Goal: Entertainment & Leisure: Consume media (video, audio)

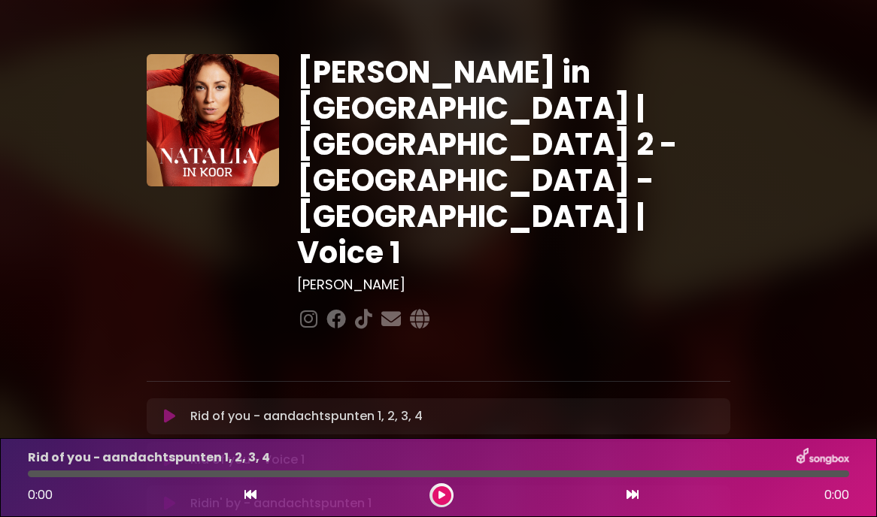
click at [320, 408] on p "Rid of you - aandachtspunten 1, 2, 3, 4 Loading Track..." at bounding box center [306, 417] width 232 height 18
click at [175, 409] on icon at bounding box center [169, 416] width 11 height 15
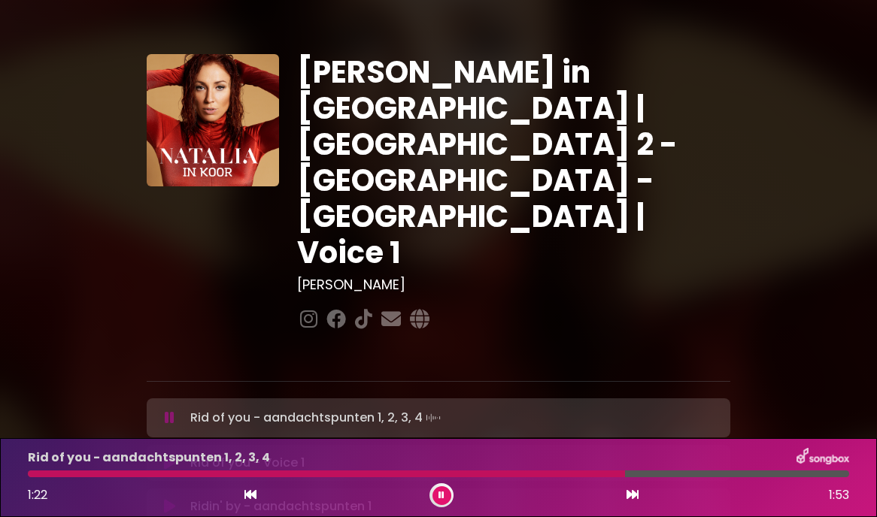
click at [439, 498] on icon at bounding box center [441, 495] width 6 height 9
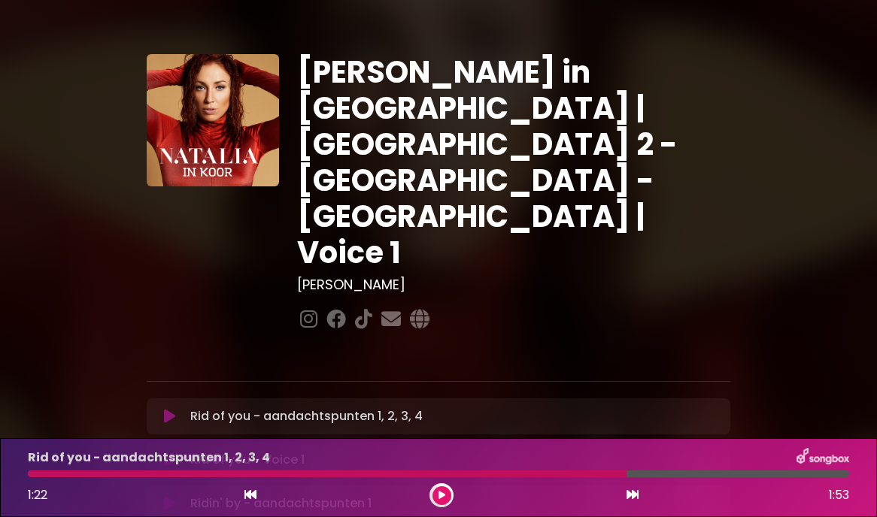
click at [439, 498] on icon at bounding box center [441, 495] width 7 height 9
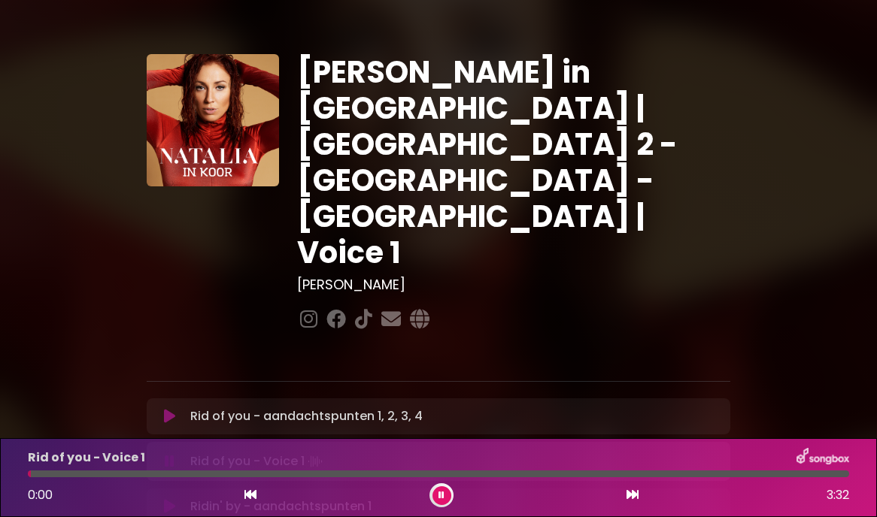
click at [169, 454] on icon at bounding box center [170, 461] width 10 height 15
click at [165, 453] on icon at bounding box center [169, 460] width 11 height 15
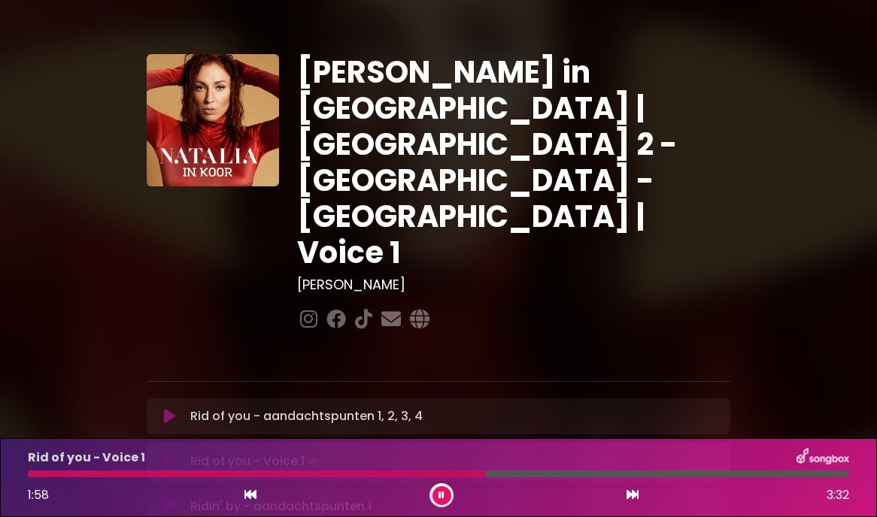
click at [432, 494] on button at bounding box center [441, 496] width 19 height 19
click at [32, 477] on div at bounding box center [257, 474] width 458 height 7
drag, startPoint x: 487, startPoint y: 475, endPoint x: 61, endPoint y: 480, distance: 425.7
click at [61, 480] on div "Rid of you - Voice 1 1:58 3:32" at bounding box center [438, 477] width 839 height 59
click at [441, 502] on button at bounding box center [441, 496] width 19 height 19
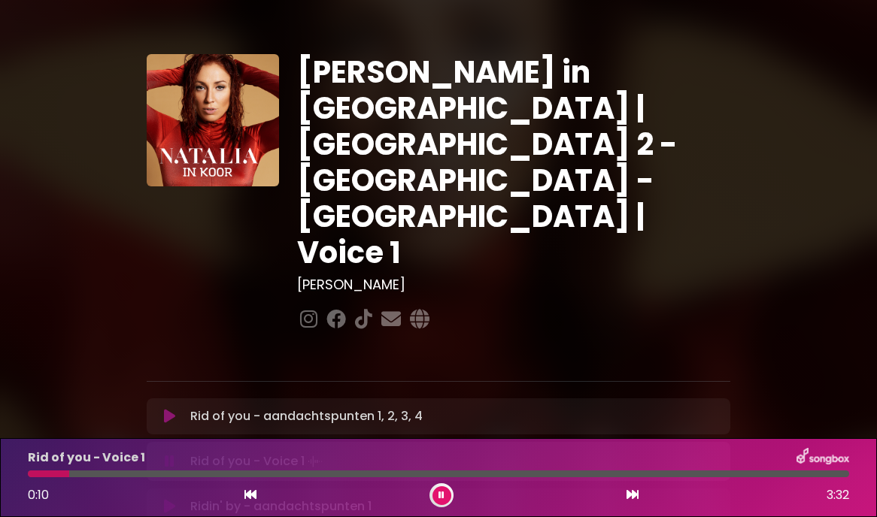
drag, startPoint x: 65, startPoint y: 476, endPoint x: 23, endPoint y: 474, distance: 42.9
click at [23, 474] on div at bounding box center [438, 474] width 839 height 7
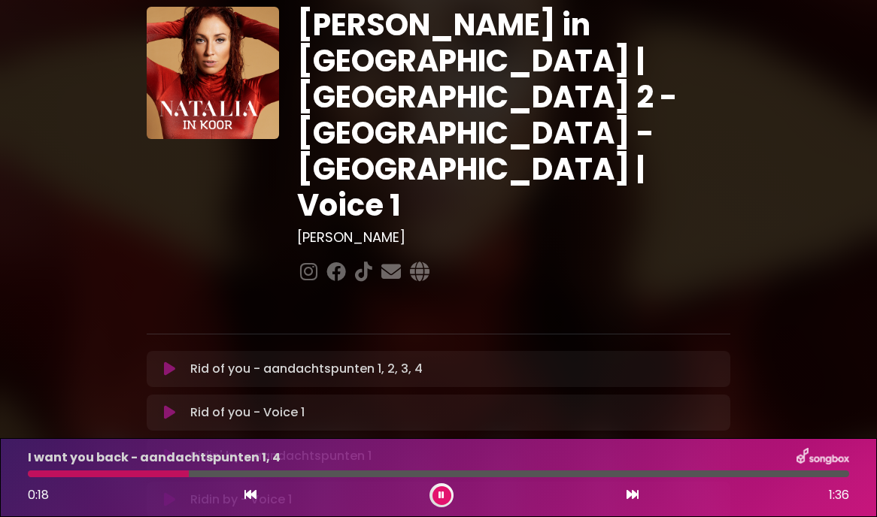
click at [39, 478] on div "I want you back - aandachtspunten 1, 4 0:18 1:36" at bounding box center [438, 477] width 839 height 59
click at [39, 478] on div "I want you back - aandachtspunten 1, 4 0:19 1:36" at bounding box center [438, 477] width 839 height 59
drag, startPoint x: 206, startPoint y: 475, endPoint x: 38, endPoint y: 480, distance: 167.8
click at [38, 480] on div "I want you back - aandachtspunten 1, 4 0:21 1:36" at bounding box center [438, 477] width 839 height 59
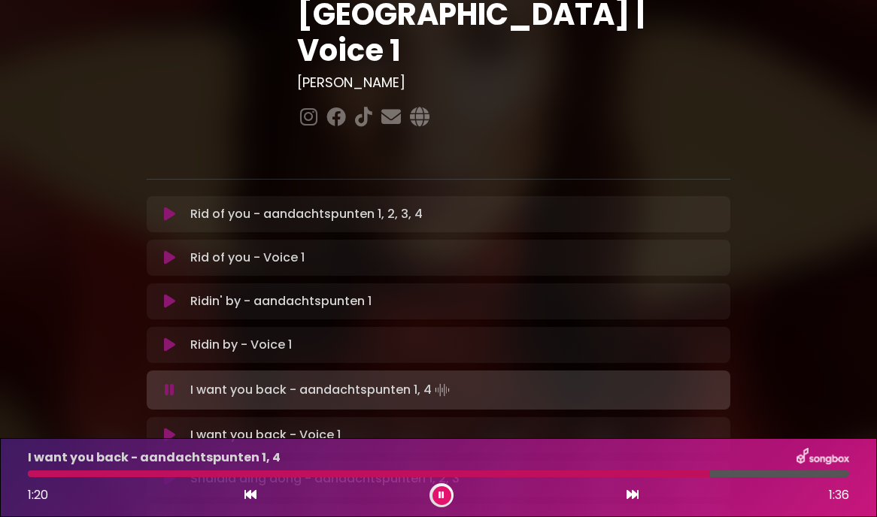
scroll to position [203, 0]
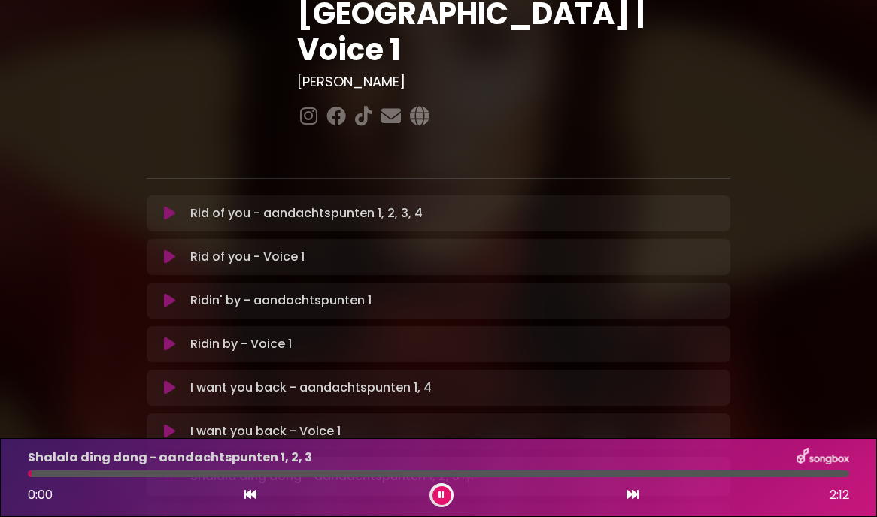
click at [442, 493] on icon at bounding box center [441, 495] width 6 height 9
click at [437, 501] on button at bounding box center [441, 496] width 19 height 19
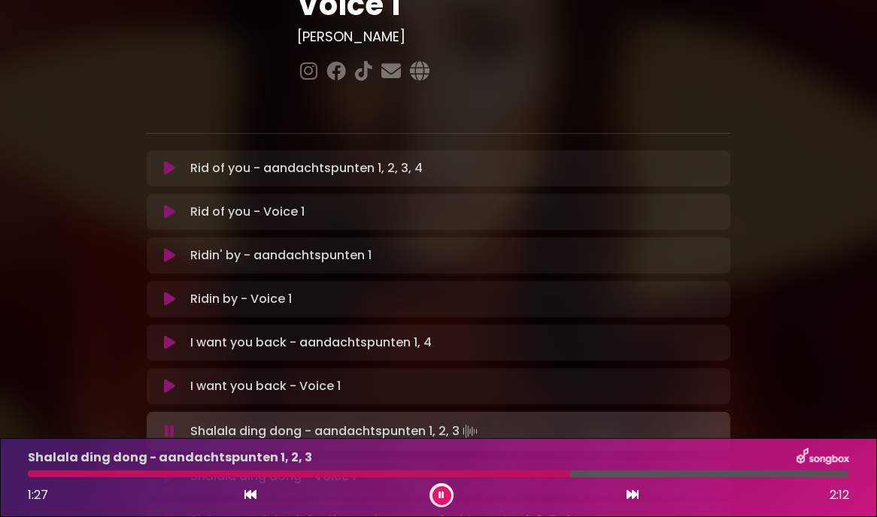
scroll to position [260, 0]
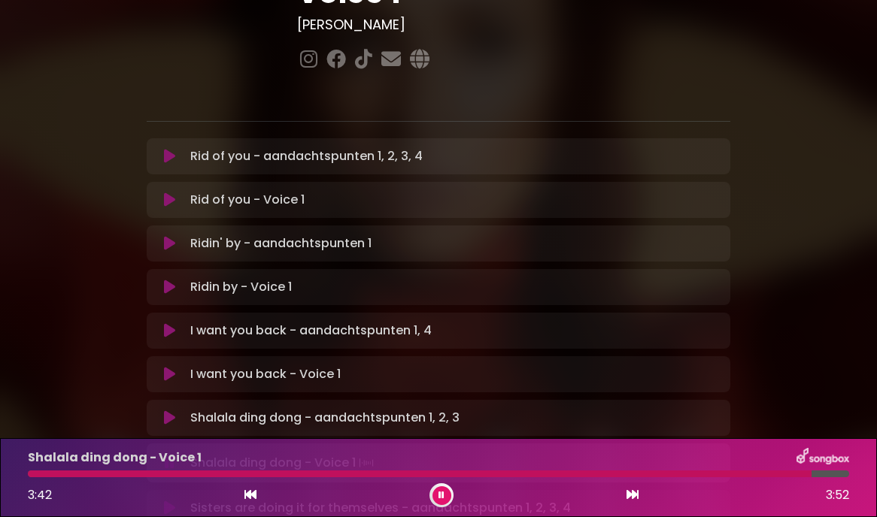
click at [444, 496] on button at bounding box center [441, 496] width 19 height 19
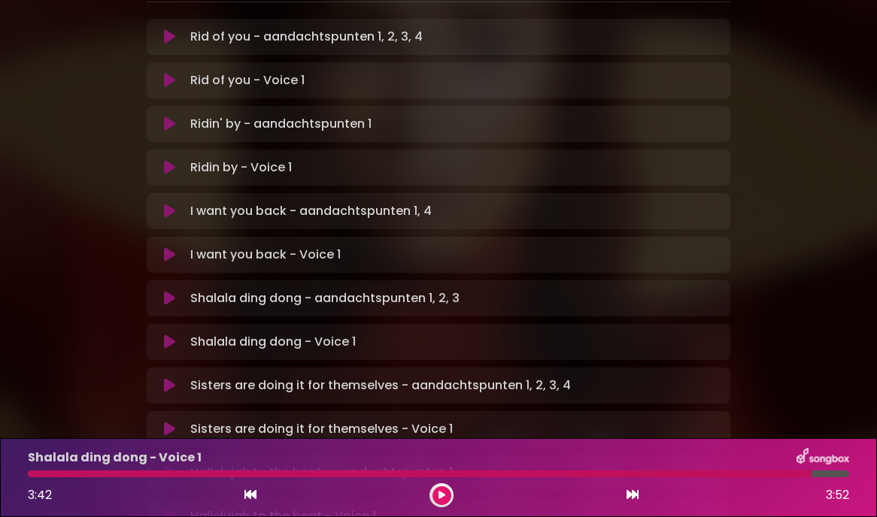
scroll to position [381, 0]
click at [171, 378] on icon at bounding box center [169, 385] width 11 height 15
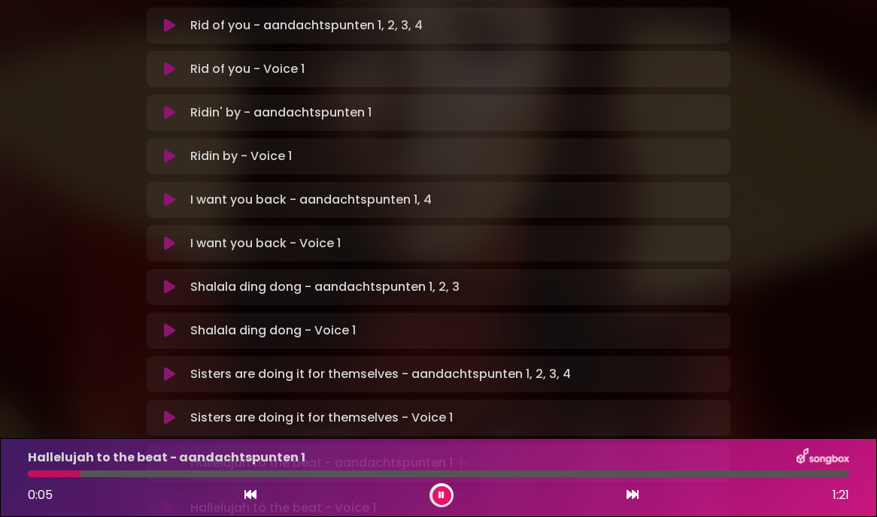
scroll to position [391, 0]
click at [444, 490] on button at bounding box center [441, 496] width 19 height 19
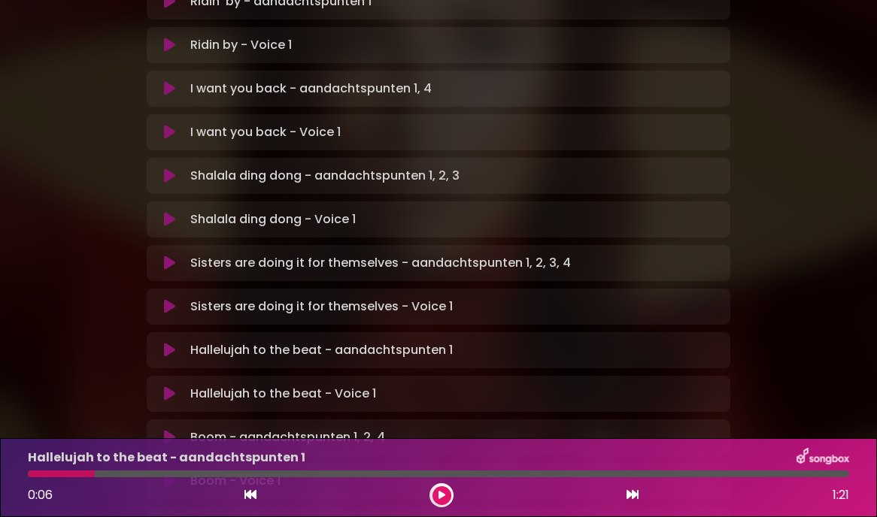
scroll to position [503, 0]
click at [165, 342] on icon at bounding box center [169, 349] width 11 height 15
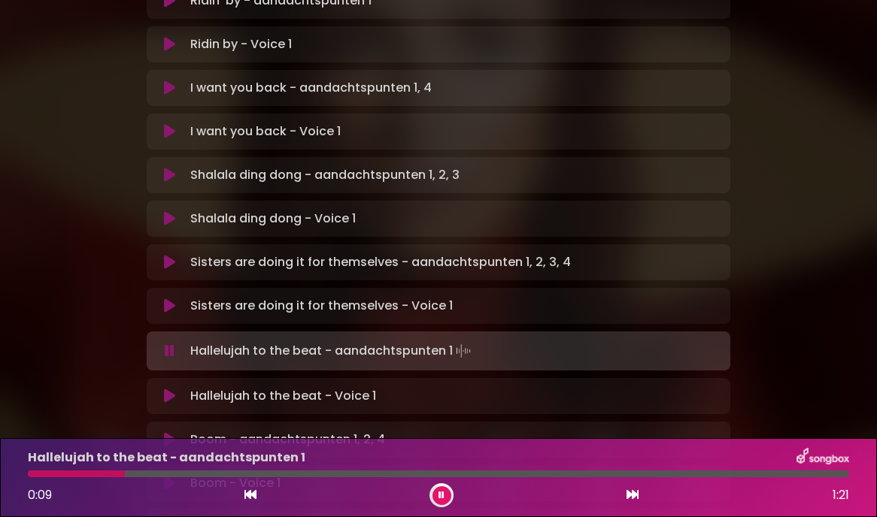
click at [35, 477] on div at bounding box center [76, 474] width 97 height 7
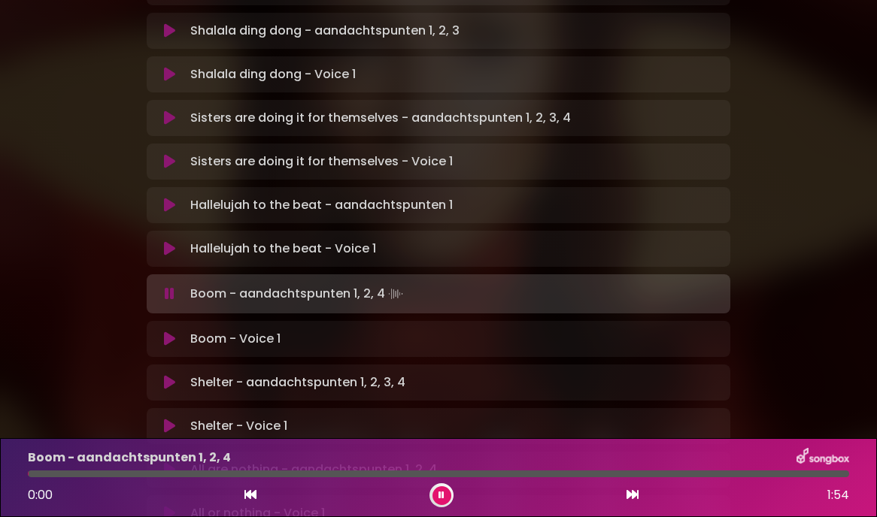
scroll to position [645, 0]
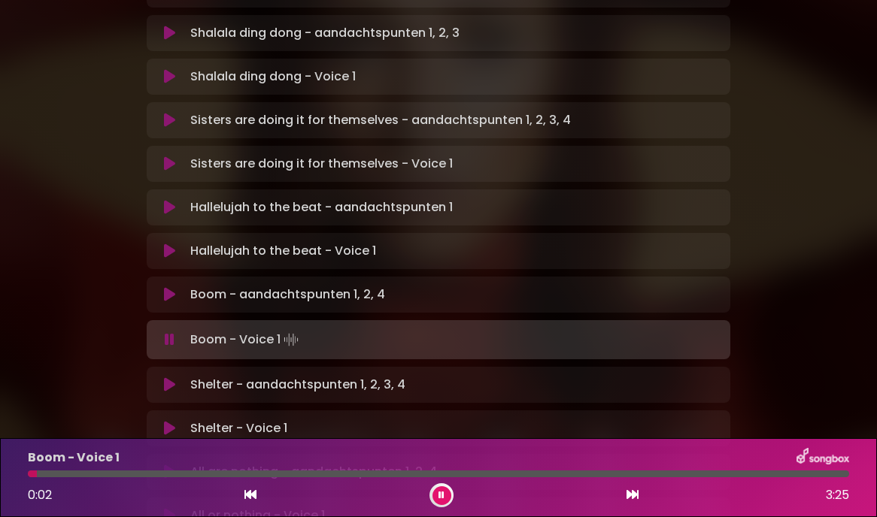
click at [437, 496] on button at bounding box center [441, 496] width 19 height 19
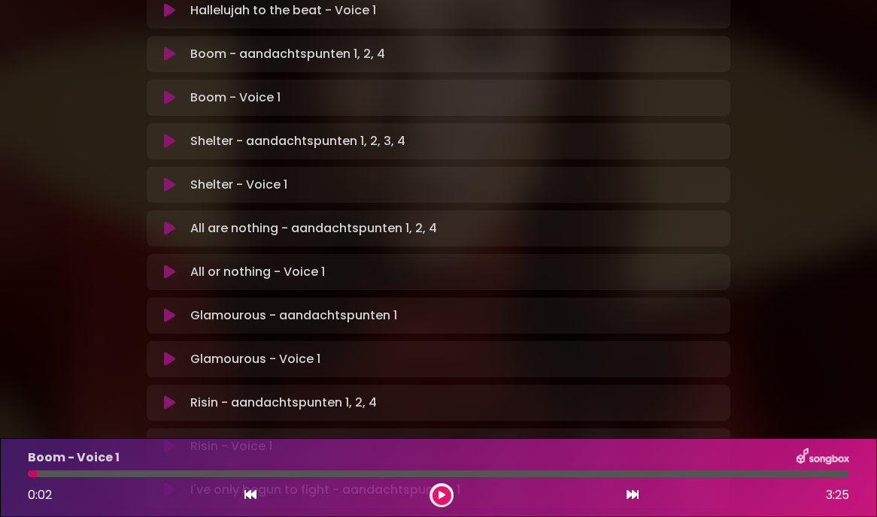
scroll to position [891, 0]
